Goal: Information Seeking & Learning: Find specific page/section

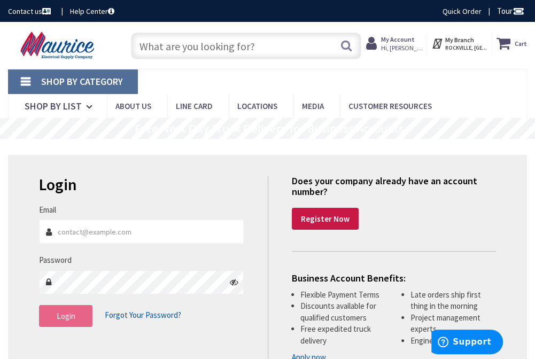
type input "[PERSON_NAME][EMAIL_ADDRESS][DOMAIN_NAME]"
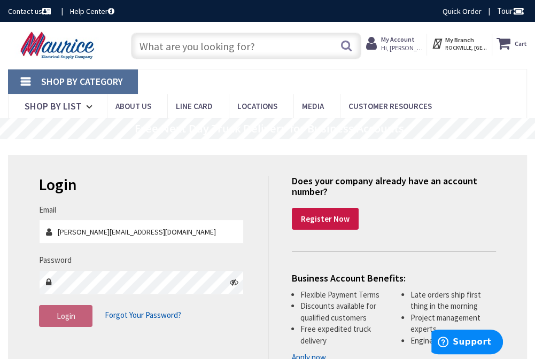
click at [64, 311] on span "Login" at bounding box center [66, 316] width 19 height 10
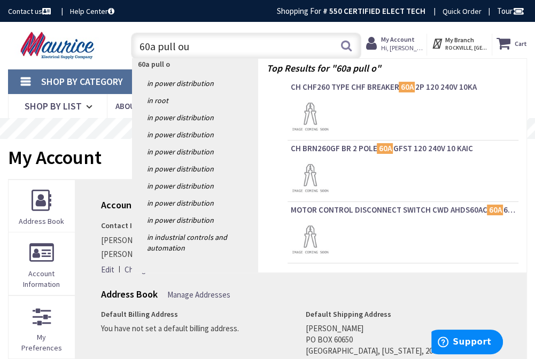
type input "60a pull out"
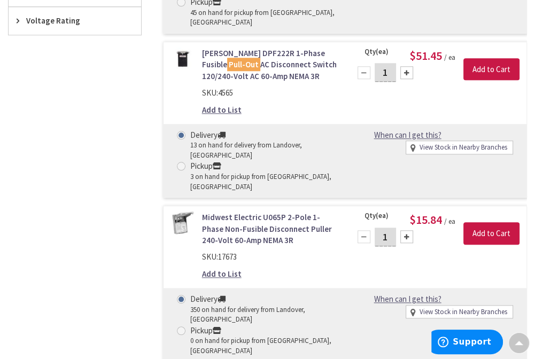
scroll to position [642, 0]
